Goal: Check status

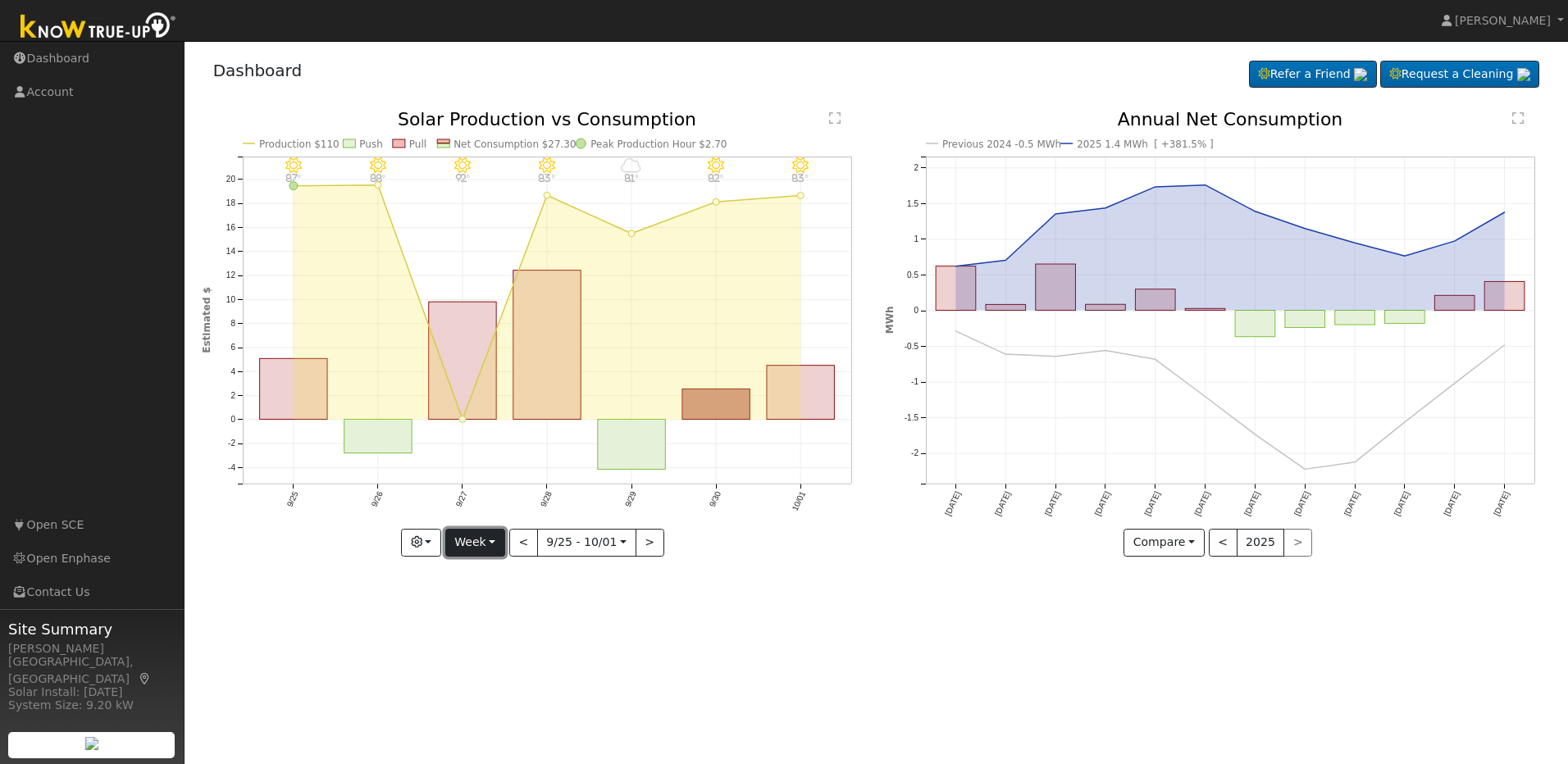
click at [488, 546] on button "Week" at bounding box center [475, 542] width 60 height 28
click at [519, 628] on link "Month" at bounding box center [503, 623] width 114 height 23
type input "[DATE]"
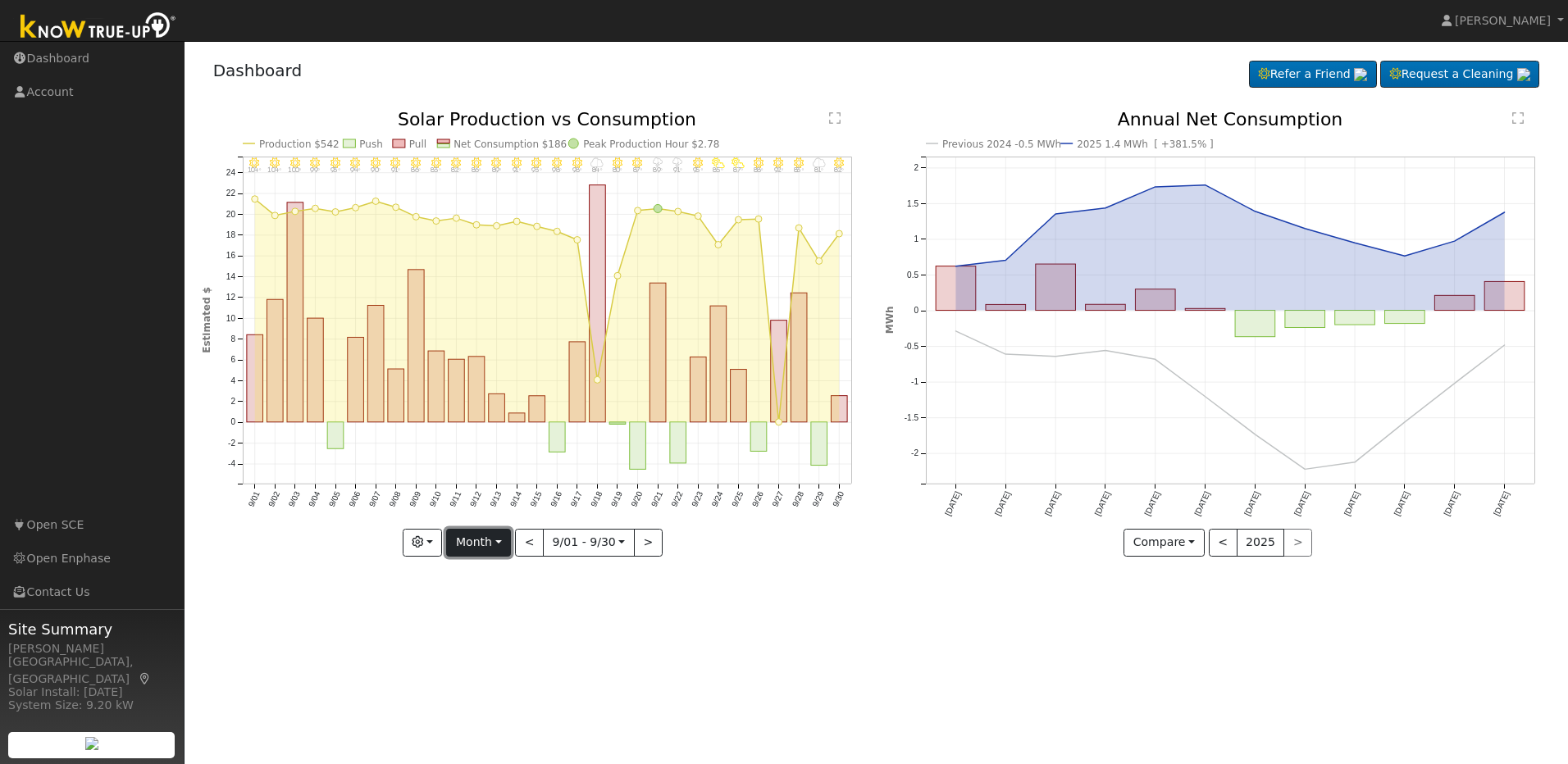
click at [481, 544] on button "Month" at bounding box center [479, 542] width 64 height 28
click at [936, 660] on div "User Profile First name Last name Email Email Notifications No Emails No Emails…" at bounding box center [876, 403] width 1383 height 723
click at [428, 546] on button "button" at bounding box center [422, 542] width 40 height 28
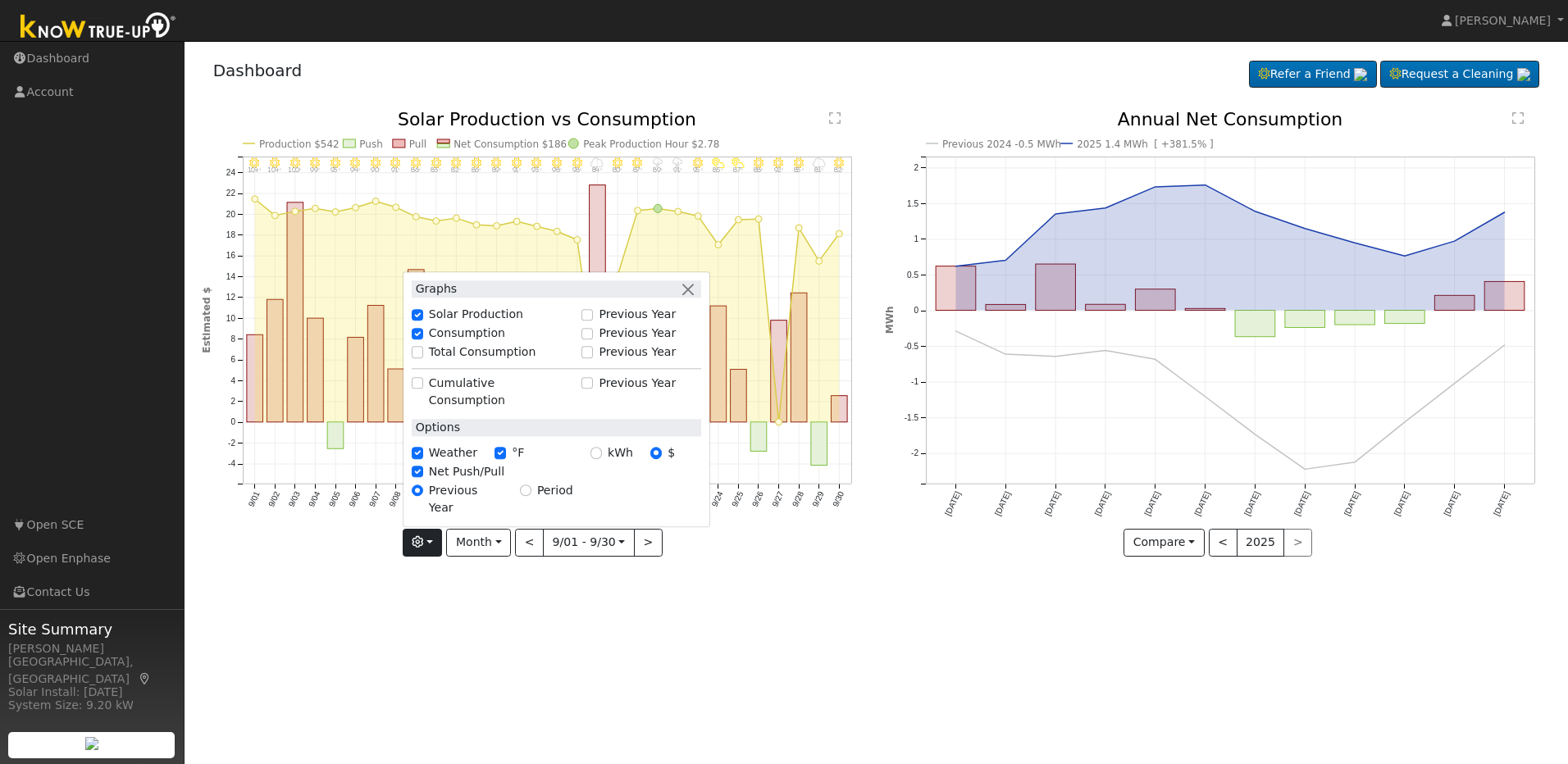
click at [886, 662] on div "User Profile First name Last name Email Email Notifications No Emails No Emails…" at bounding box center [876, 403] width 1383 height 723
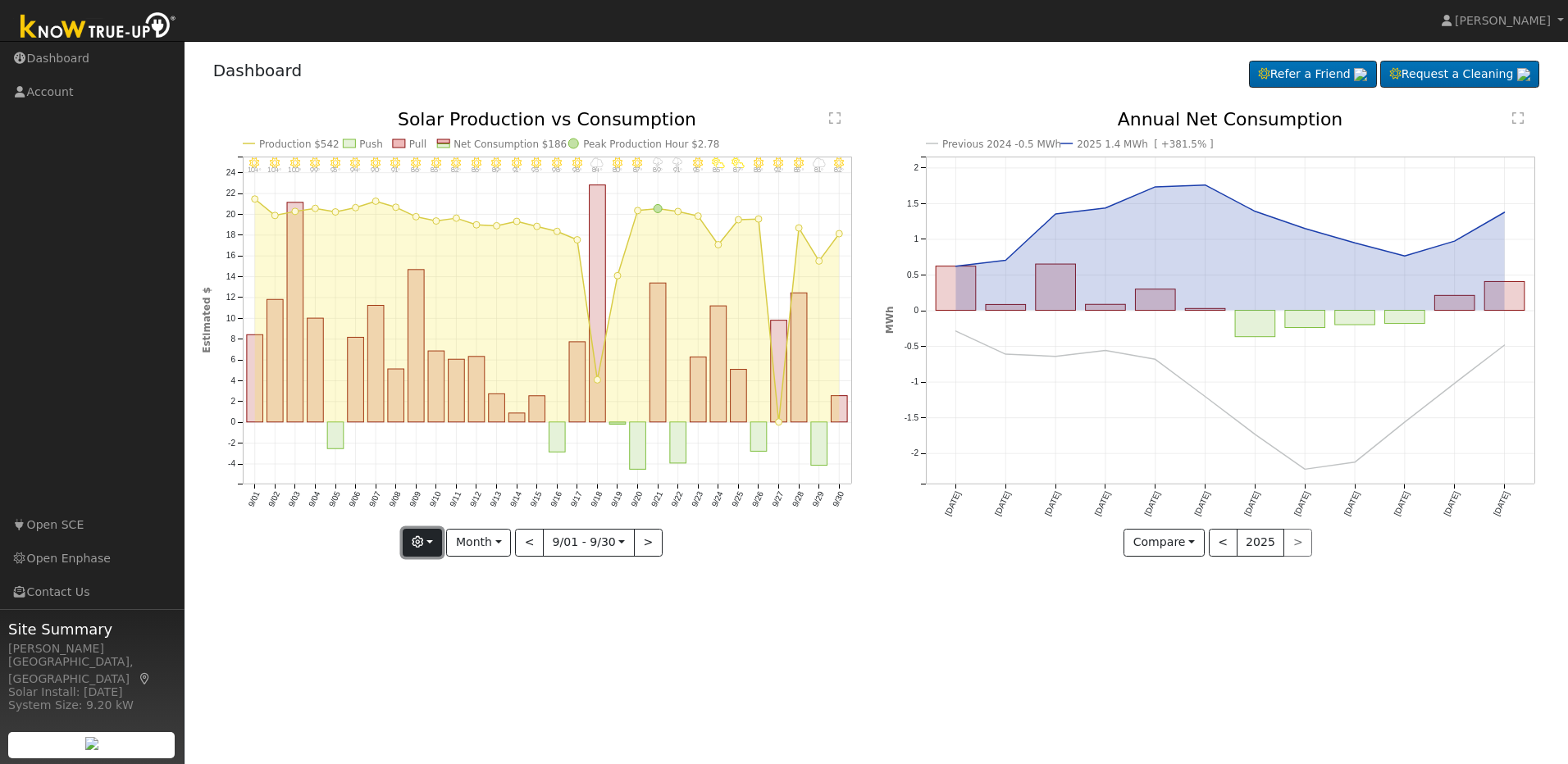
click at [428, 539] on button "button" at bounding box center [422, 542] width 40 height 28
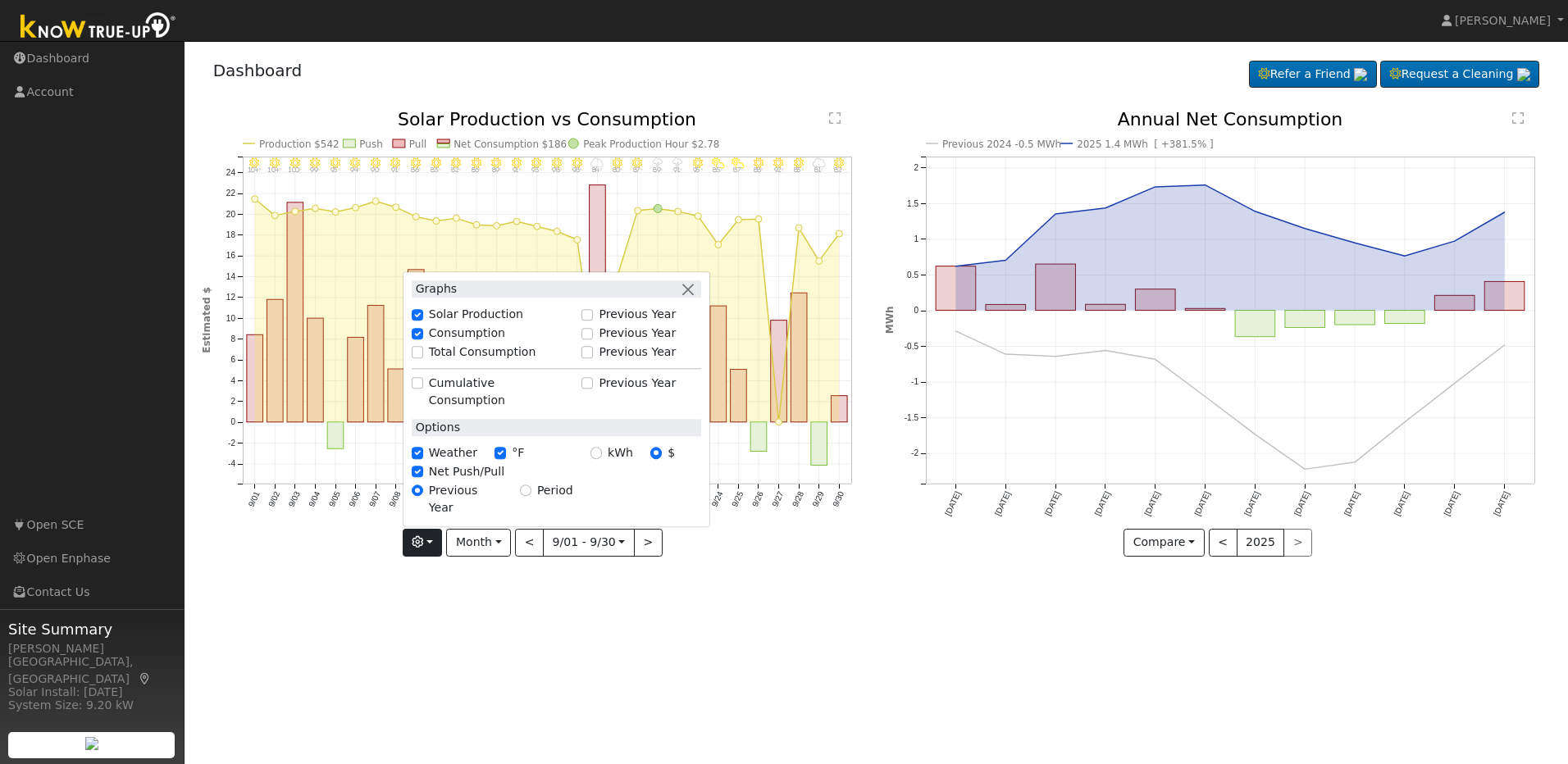
click at [418, 361] on div "Total Consumption" at bounding box center [492, 352] width 162 height 17
click at [422, 359] on input "Total Consumption" at bounding box center [417, 352] width 12 height 12
checkbox input "true"
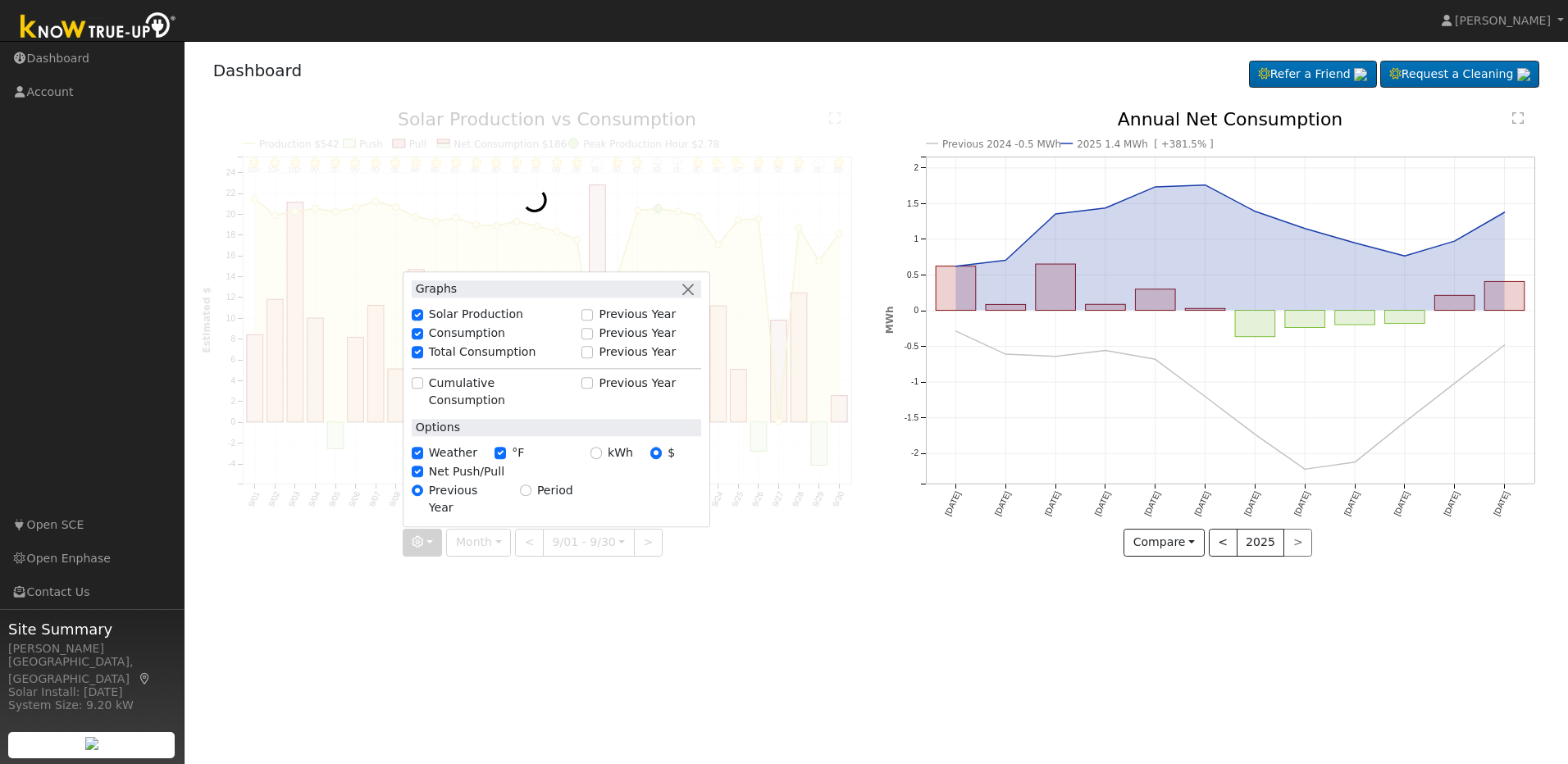
click at [1013, 679] on div "User Profile First name Last name Email Email Notifications No Emails No Emails…" at bounding box center [876, 403] width 1383 height 723
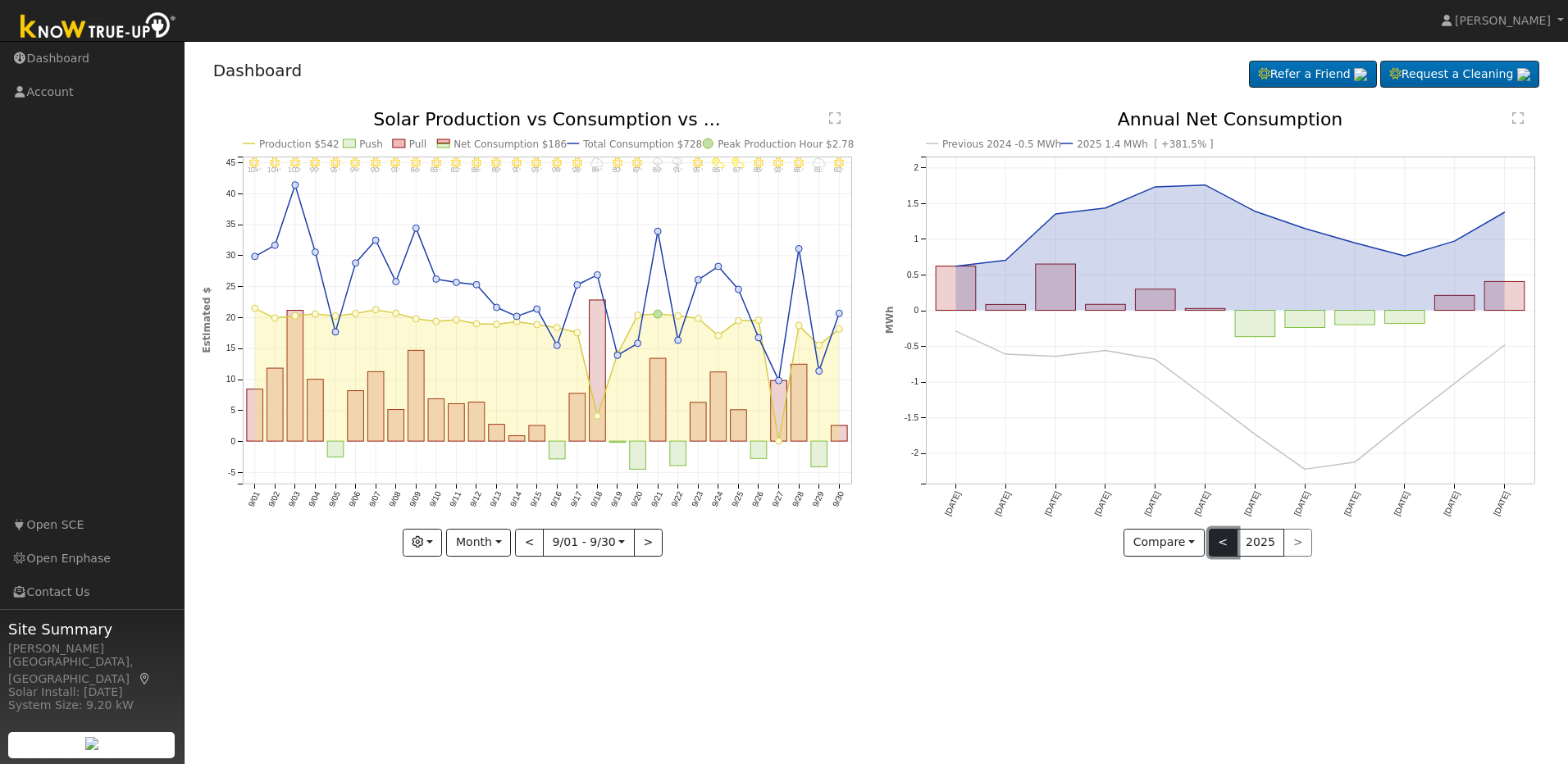
click at [1219, 552] on button "<" at bounding box center [1223, 542] width 29 height 28
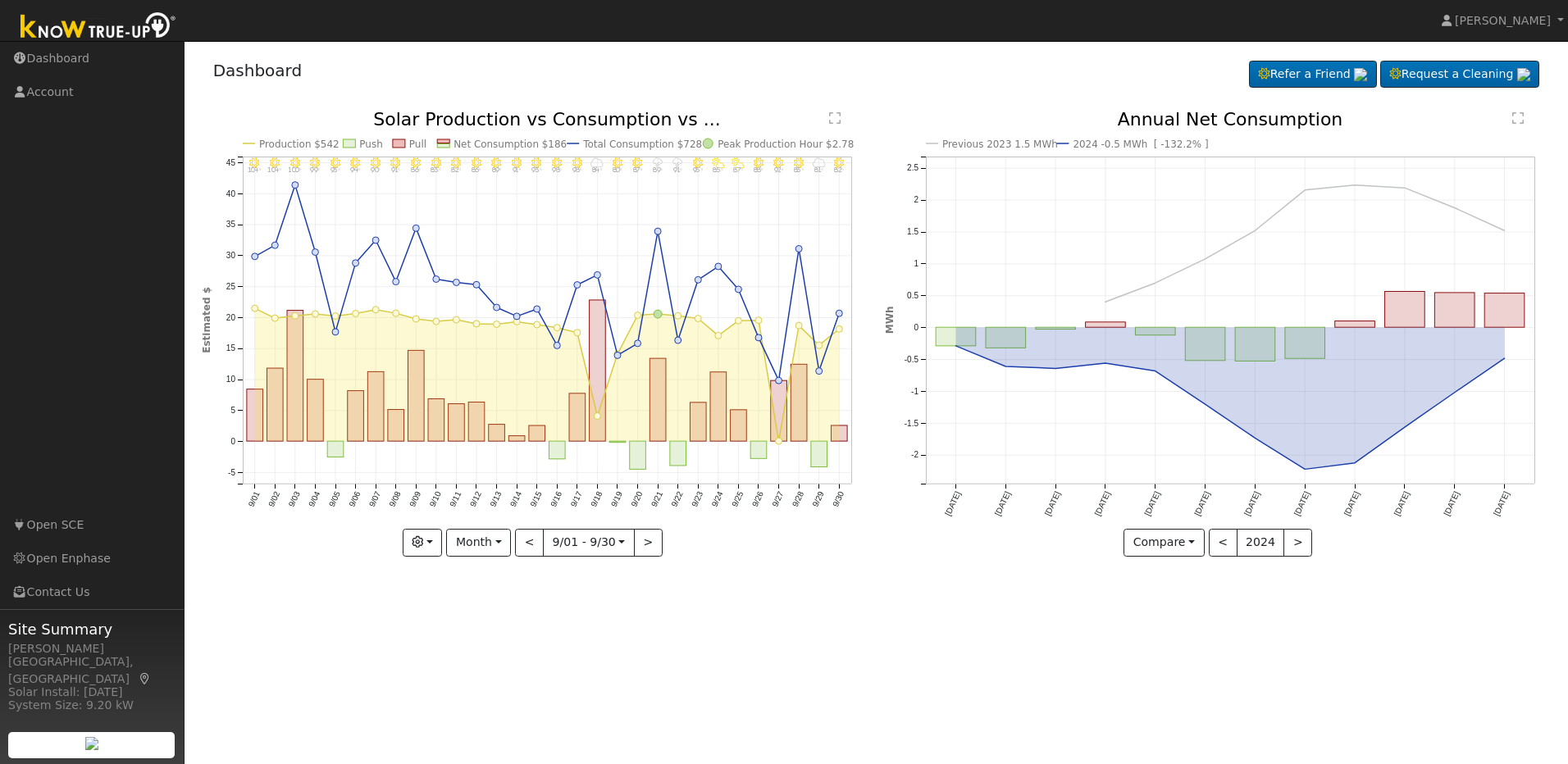
click at [1298, 556] on icon "Previous 2023 1.5 MWh 2024 -0.5 MWh [ -132.2% ] [DATE] Nov '[DATE] Jan '[DATE] …" at bounding box center [1217, 334] width 665 height 446
click at [1296, 544] on button ">" at bounding box center [1298, 542] width 29 height 28
